Goal: Task Accomplishment & Management: Complete application form

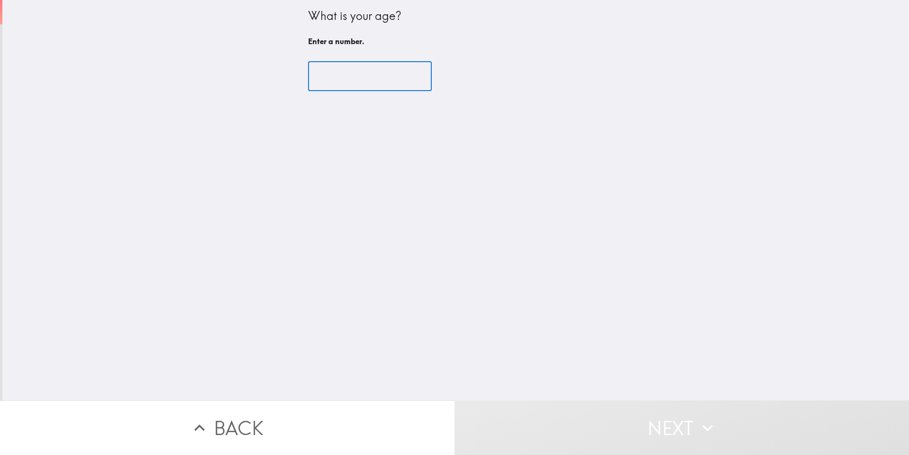
click at [363, 83] on input "number" at bounding box center [370, 76] width 124 height 29
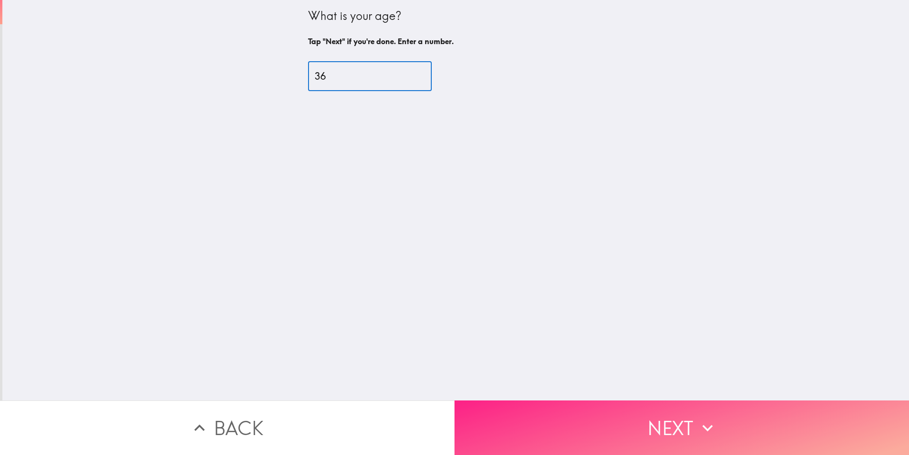
type input "36"
click at [643, 414] on button "Next" at bounding box center [682, 427] width 455 height 55
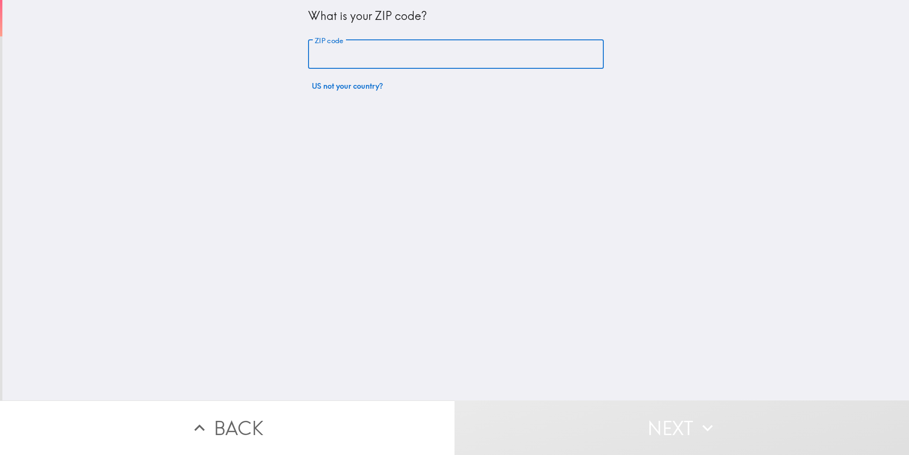
click at [327, 63] on input "ZIP code" at bounding box center [456, 54] width 296 height 29
type input "33558"
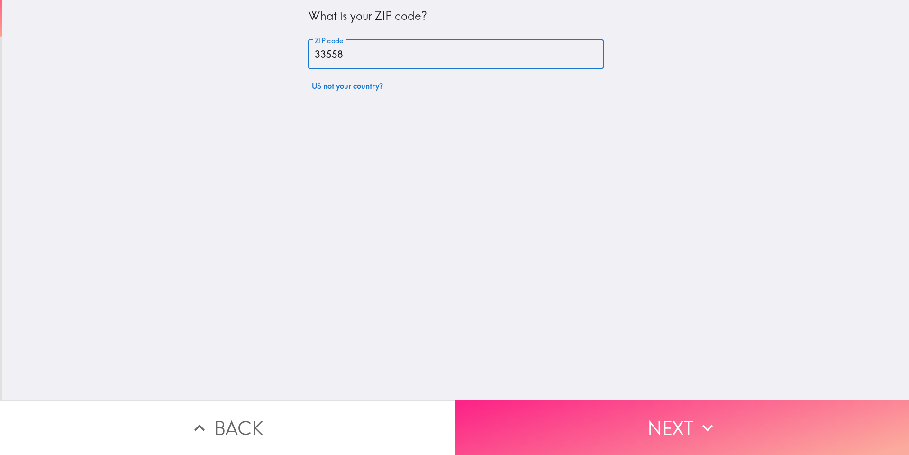
click at [605, 406] on button "Next" at bounding box center [682, 427] width 455 height 55
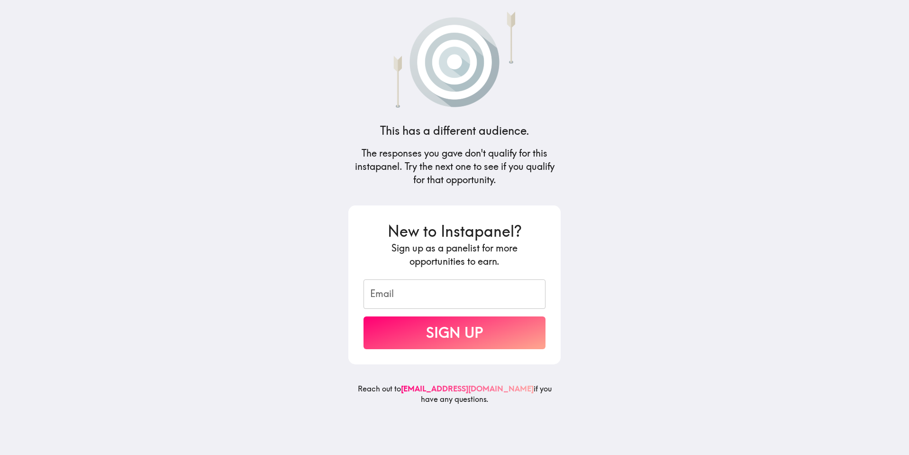
click at [426, 288] on input "Email" at bounding box center [455, 293] width 182 height 29
type input "[EMAIL_ADDRESS][DOMAIN_NAME]"
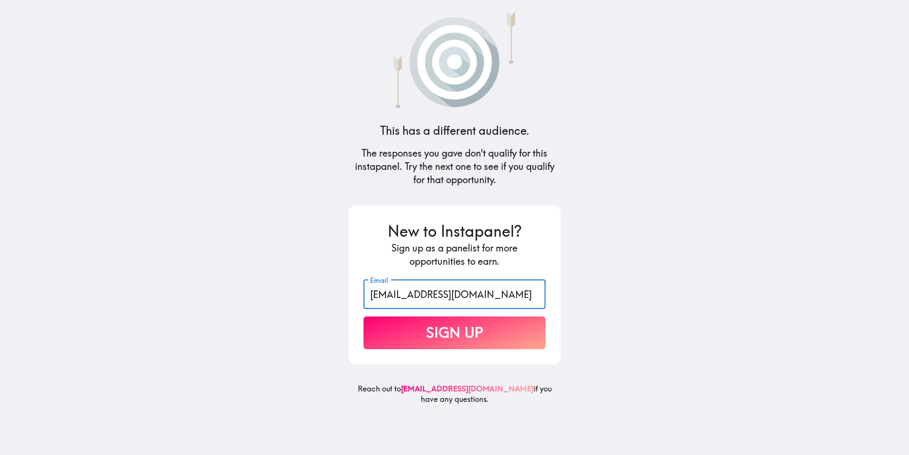
click at [457, 331] on button "Sign Up" at bounding box center [455, 332] width 182 height 33
